Goal: Check status: Check status

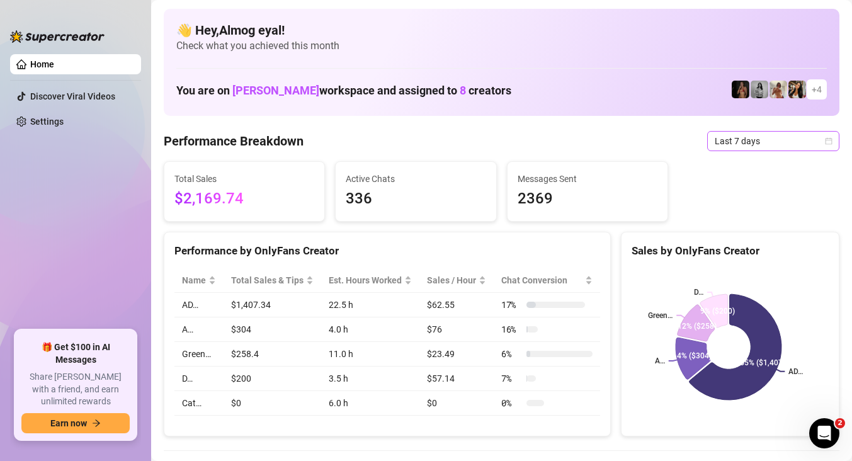
click at [756, 142] on span "Last 7 days" at bounding box center [773, 141] width 117 height 19
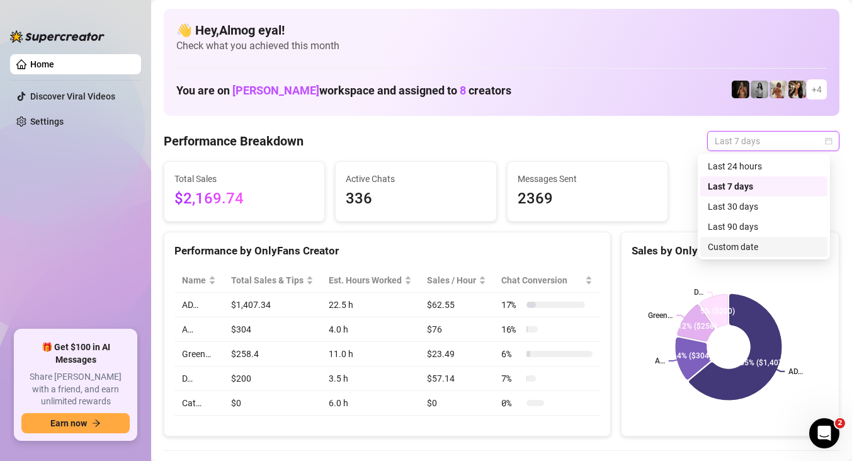
click at [726, 254] on div "Custom date" at bounding box center [763, 247] width 127 height 20
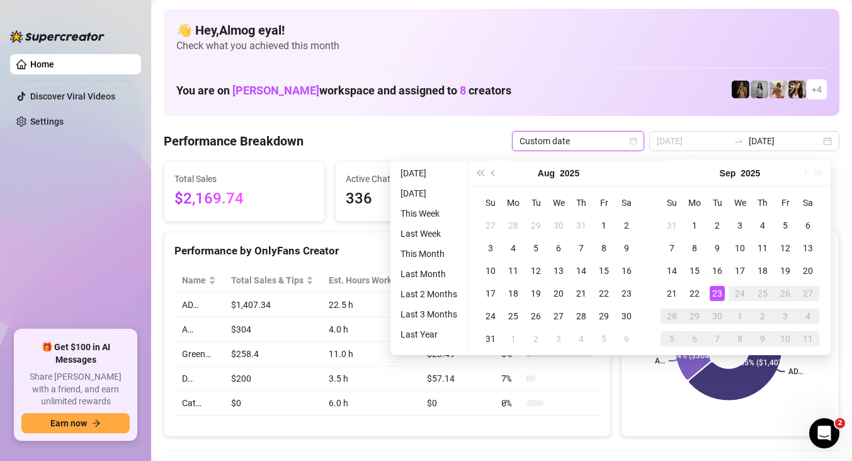
type input "[DATE]"
click at [723, 297] on div "23" at bounding box center [717, 293] width 15 height 15
type input "[DATE]"
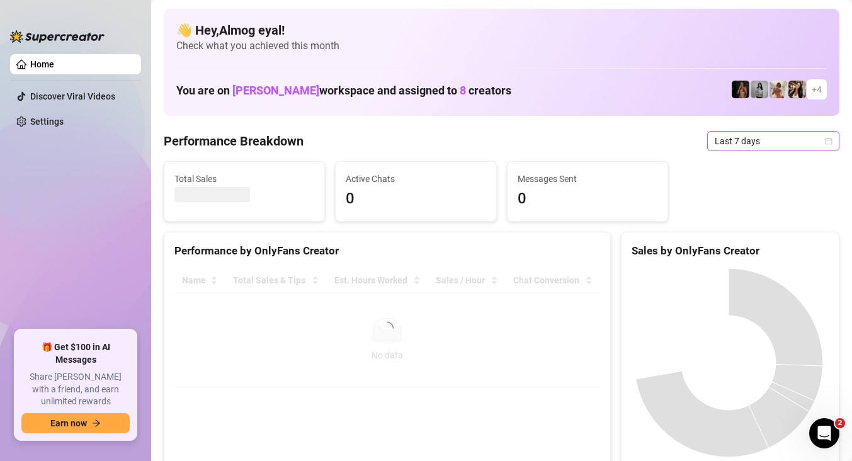
click at [715, 145] on span "Last 7 days" at bounding box center [773, 141] width 117 height 19
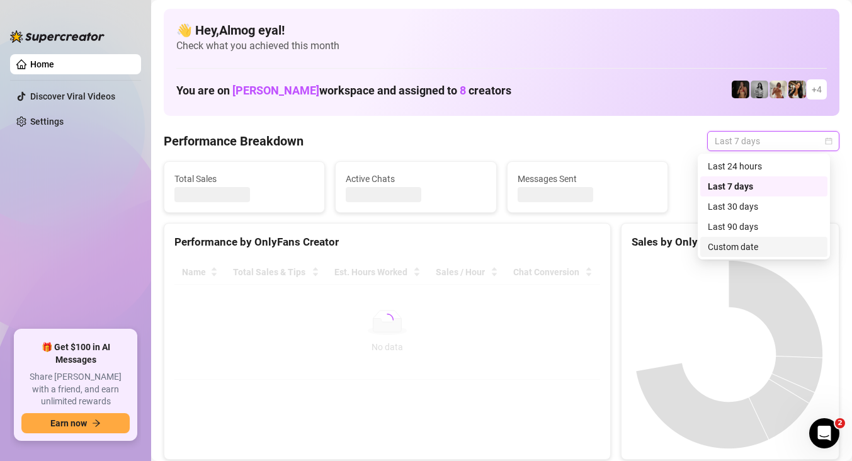
click at [757, 246] on div "Custom date" at bounding box center [764, 247] width 112 height 14
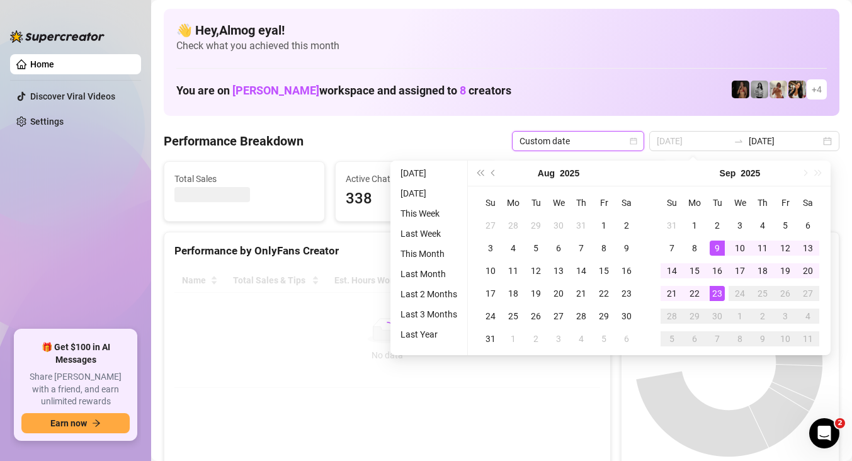
type input "[DATE]"
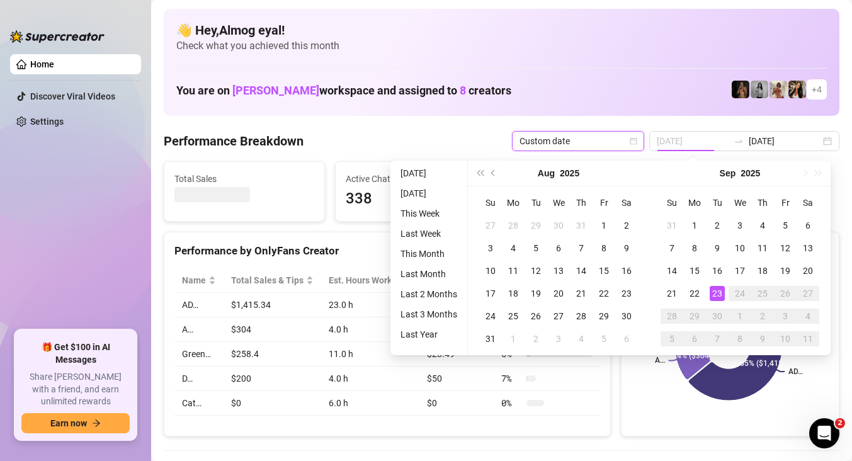
click at [715, 291] on div "23" at bounding box center [717, 293] width 15 height 15
type input "[DATE]"
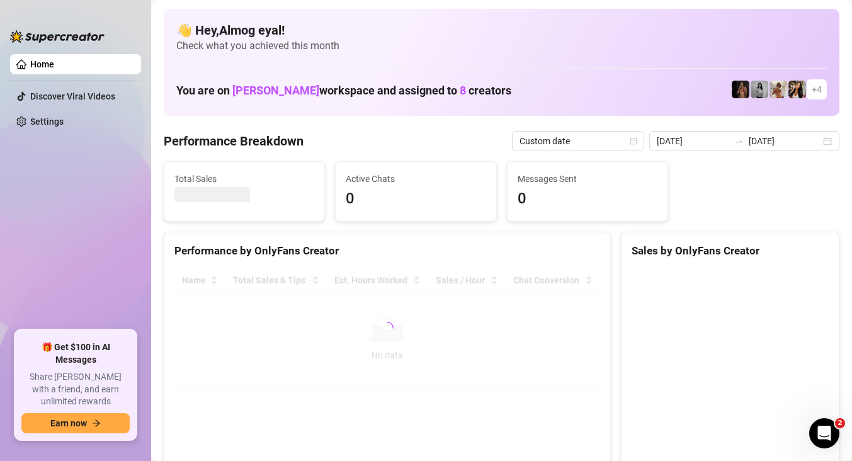
click at [691, 326] on canvas at bounding box center [729, 362] width 194 height 189
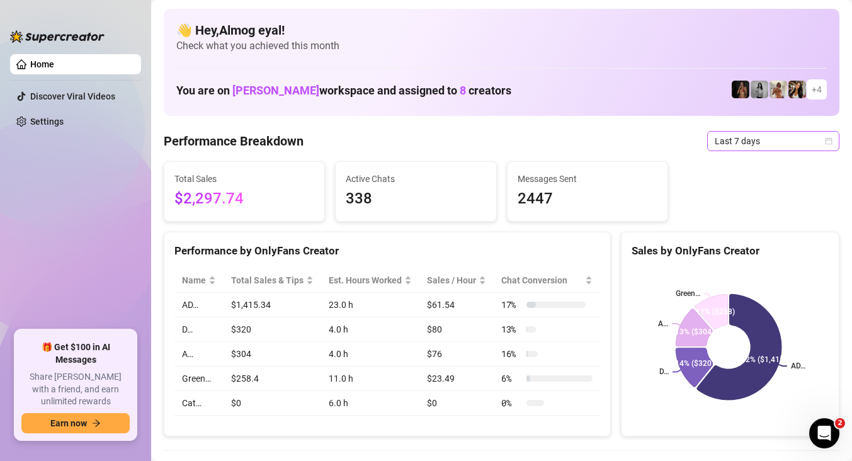
click at [736, 145] on span "Last 7 days" at bounding box center [773, 141] width 117 height 19
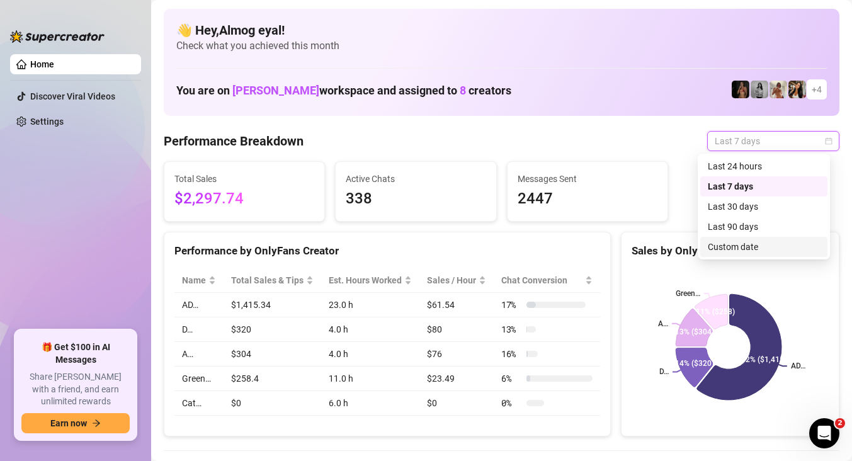
click at [744, 241] on div "Custom date" at bounding box center [764, 247] width 112 height 14
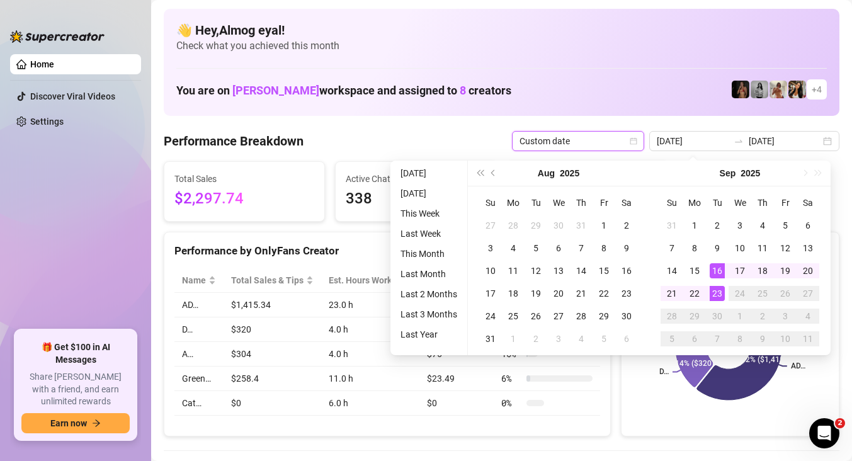
type input "[DATE]"
click at [714, 300] on div "23" at bounding box center [717, 293] width 15 height 15
type input "[DATE]"
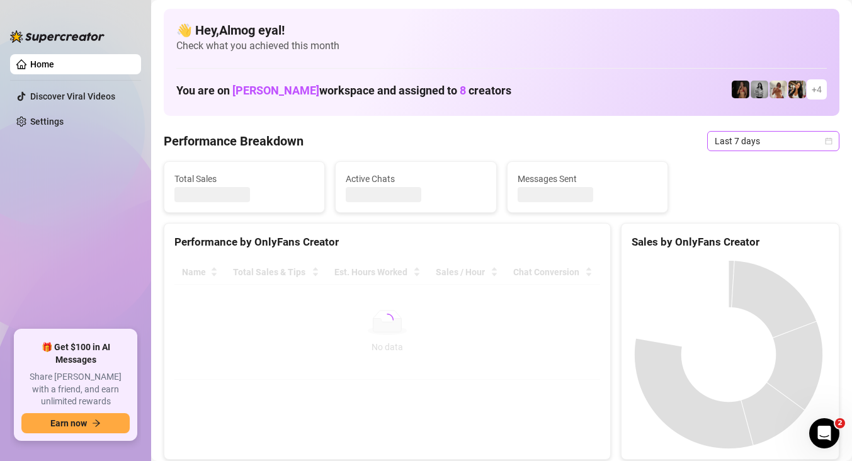
click at [785, 140] on span "Last 7 days" at bounding box center [773, 141] width 117 height 19
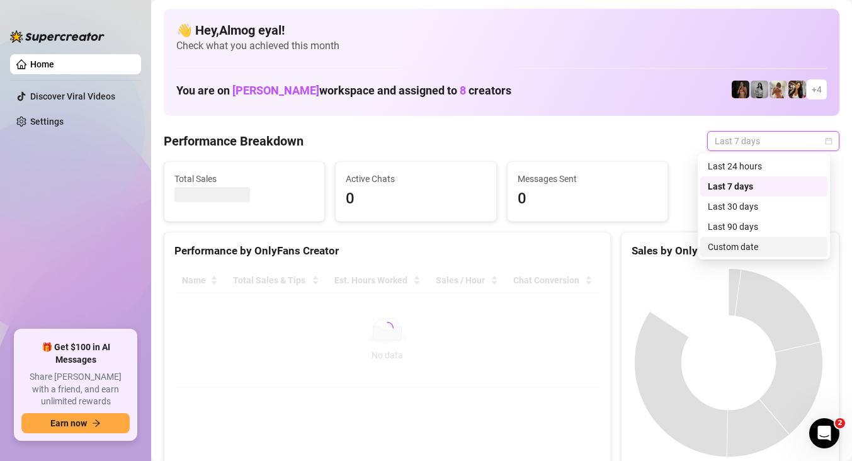
click at [769, 248] on div "Custom date" at bounding box center [764, 247] width 112 height 14
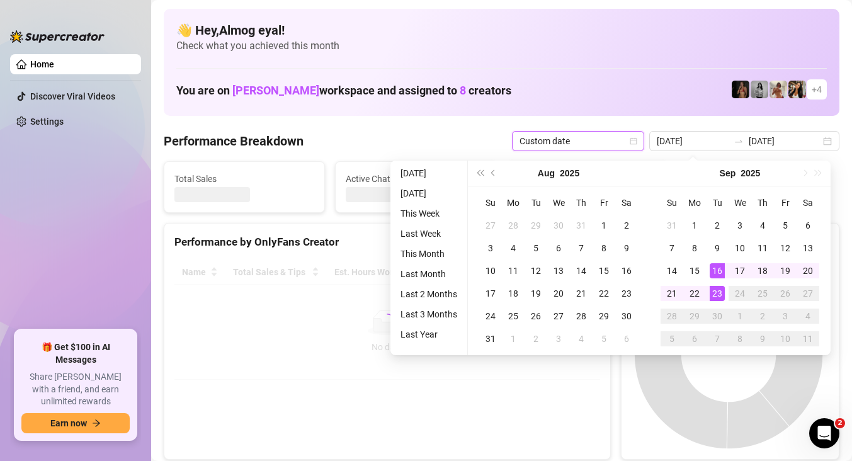
type input "[DATE]"
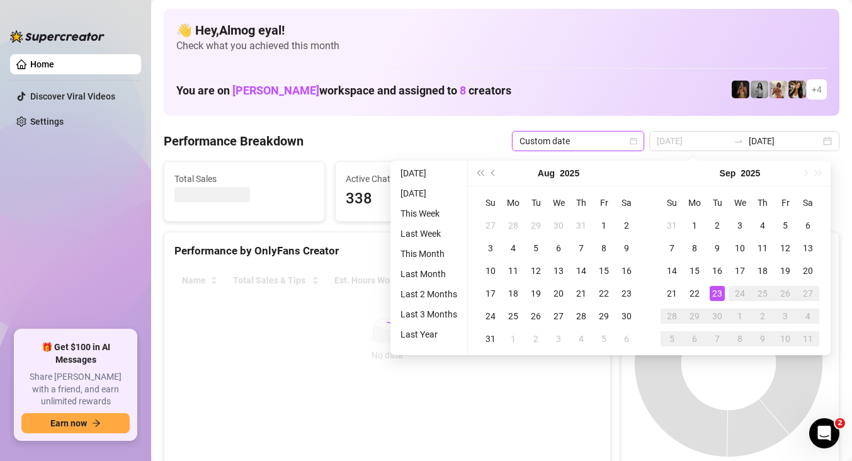
click at [724, 297] on td "23" at bounding box center [717, 293] width 23 height 23
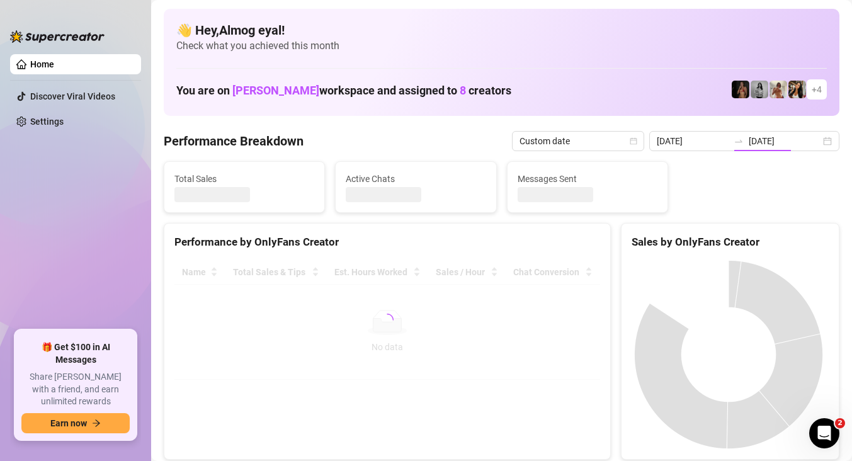
type input "[DATE]"
